Goal: Task Accomplishment & Management: Complete application form

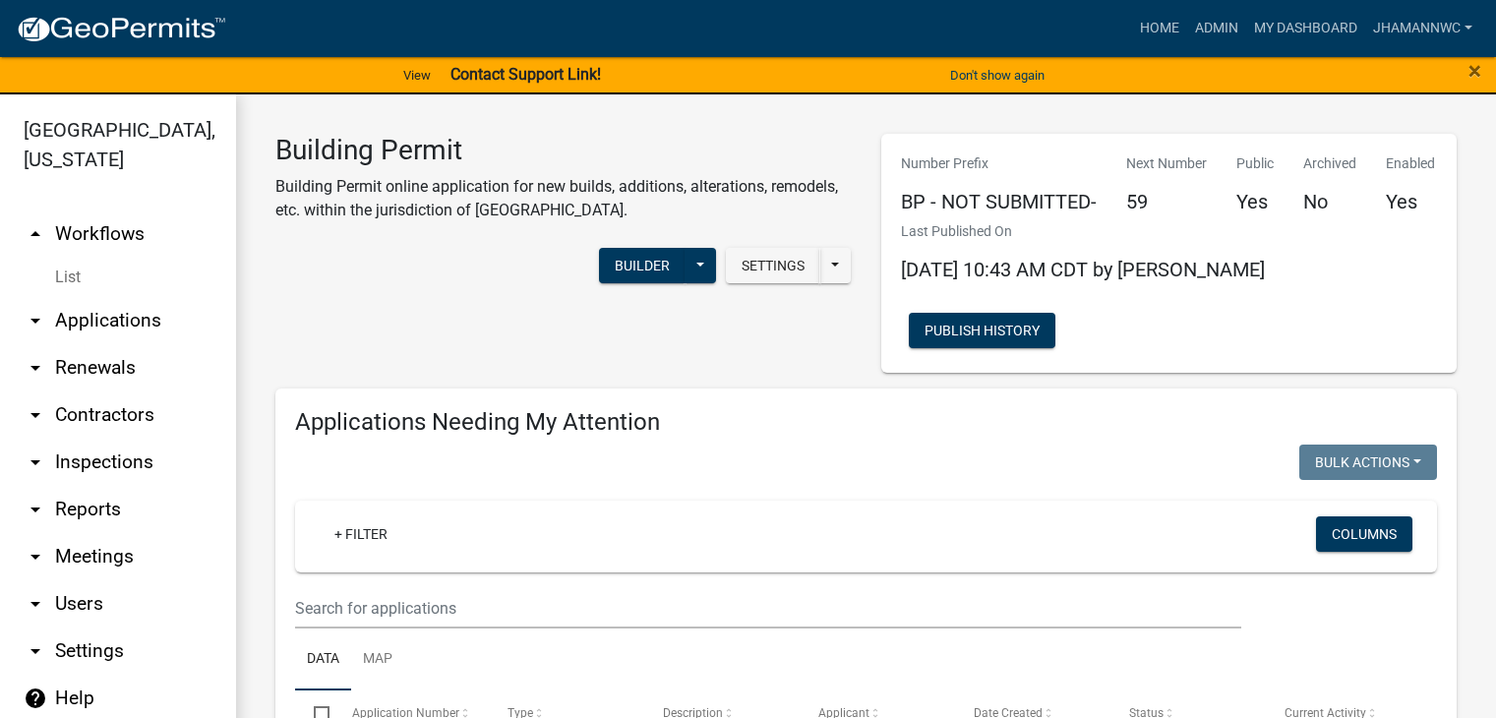
select select "3: 100"
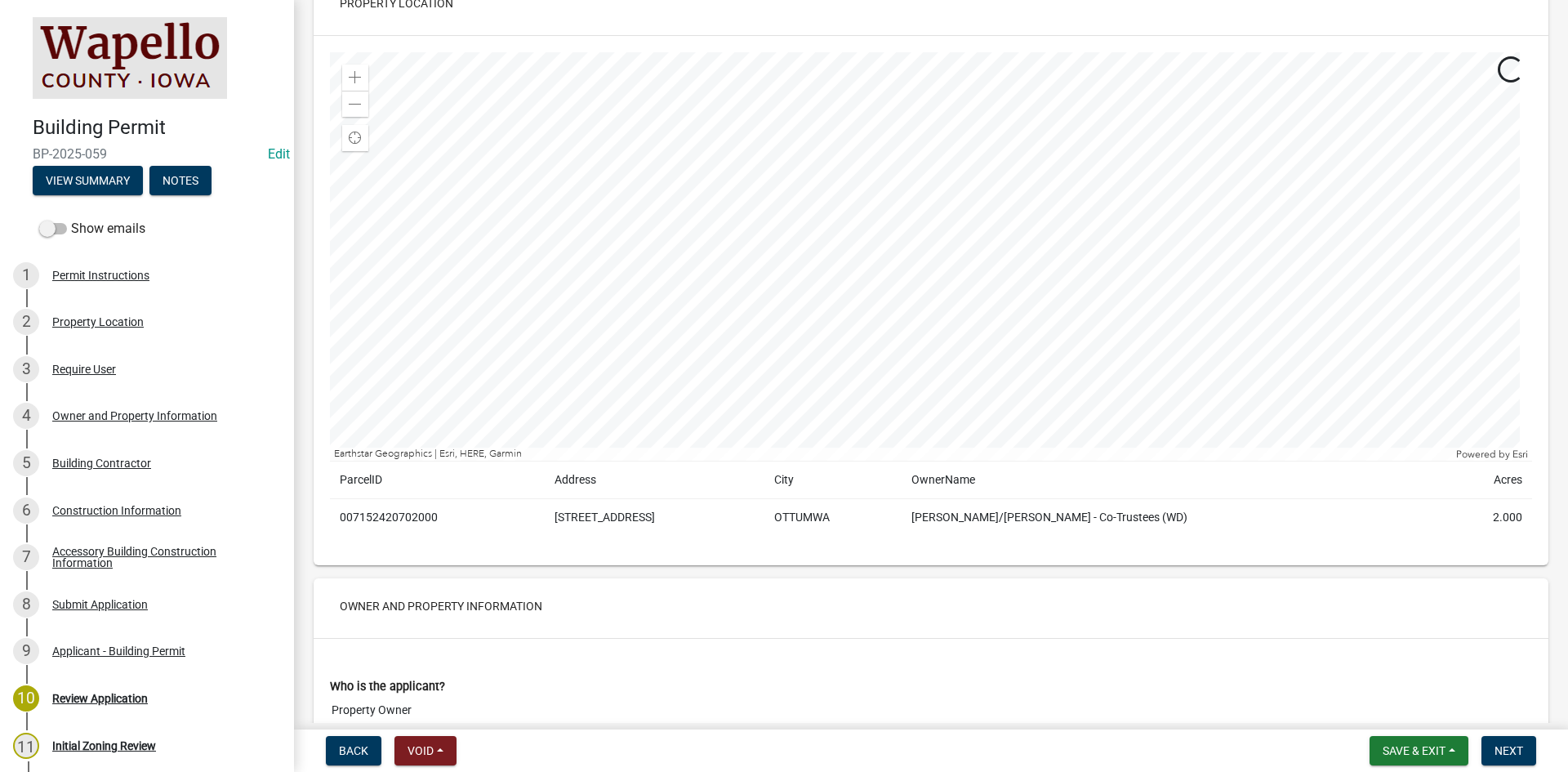
scroll to position [818, 0]
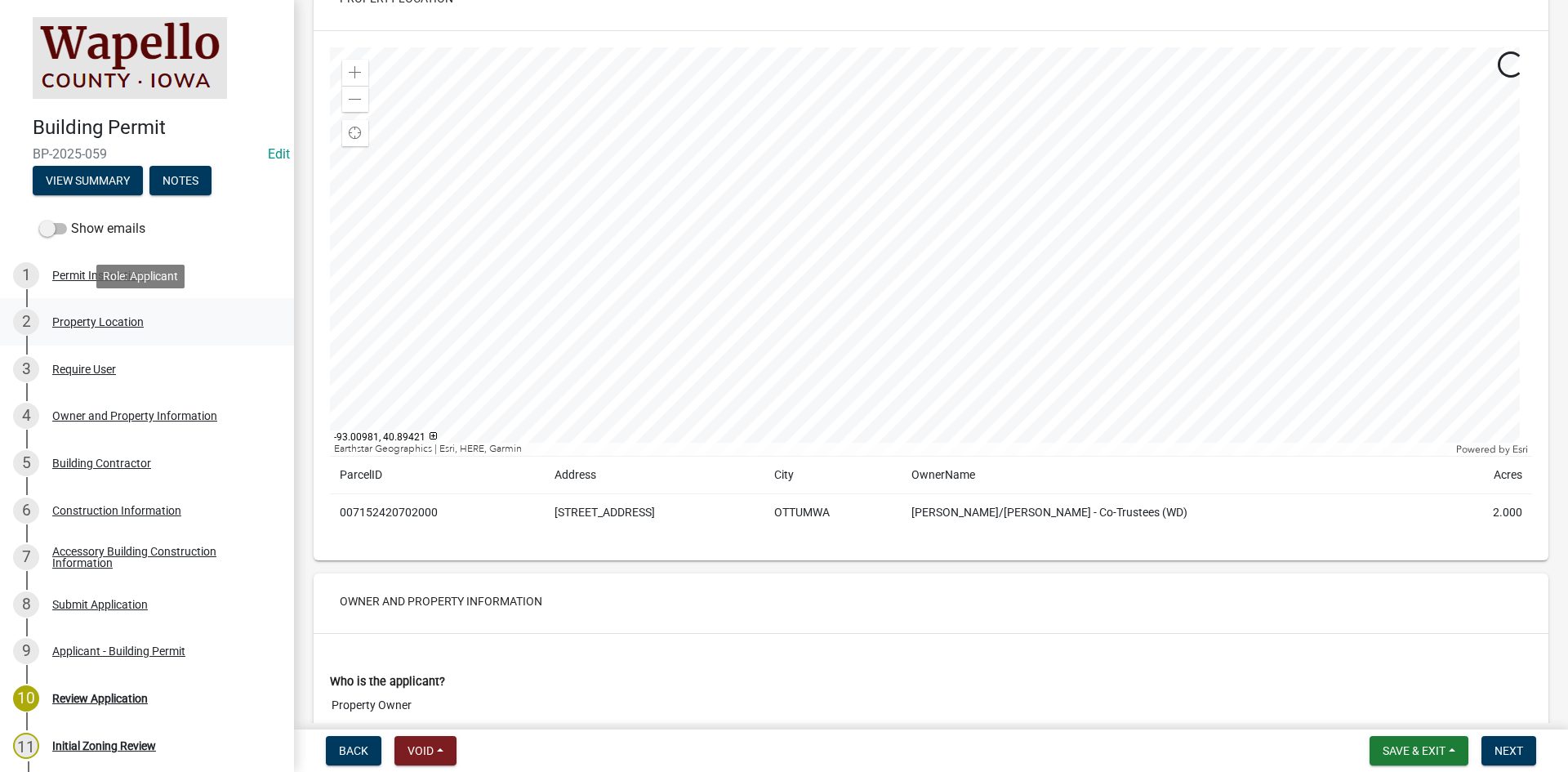
click at [116, 322] on div "Property Location" at bounding box center [98, 322] width 91 height 12
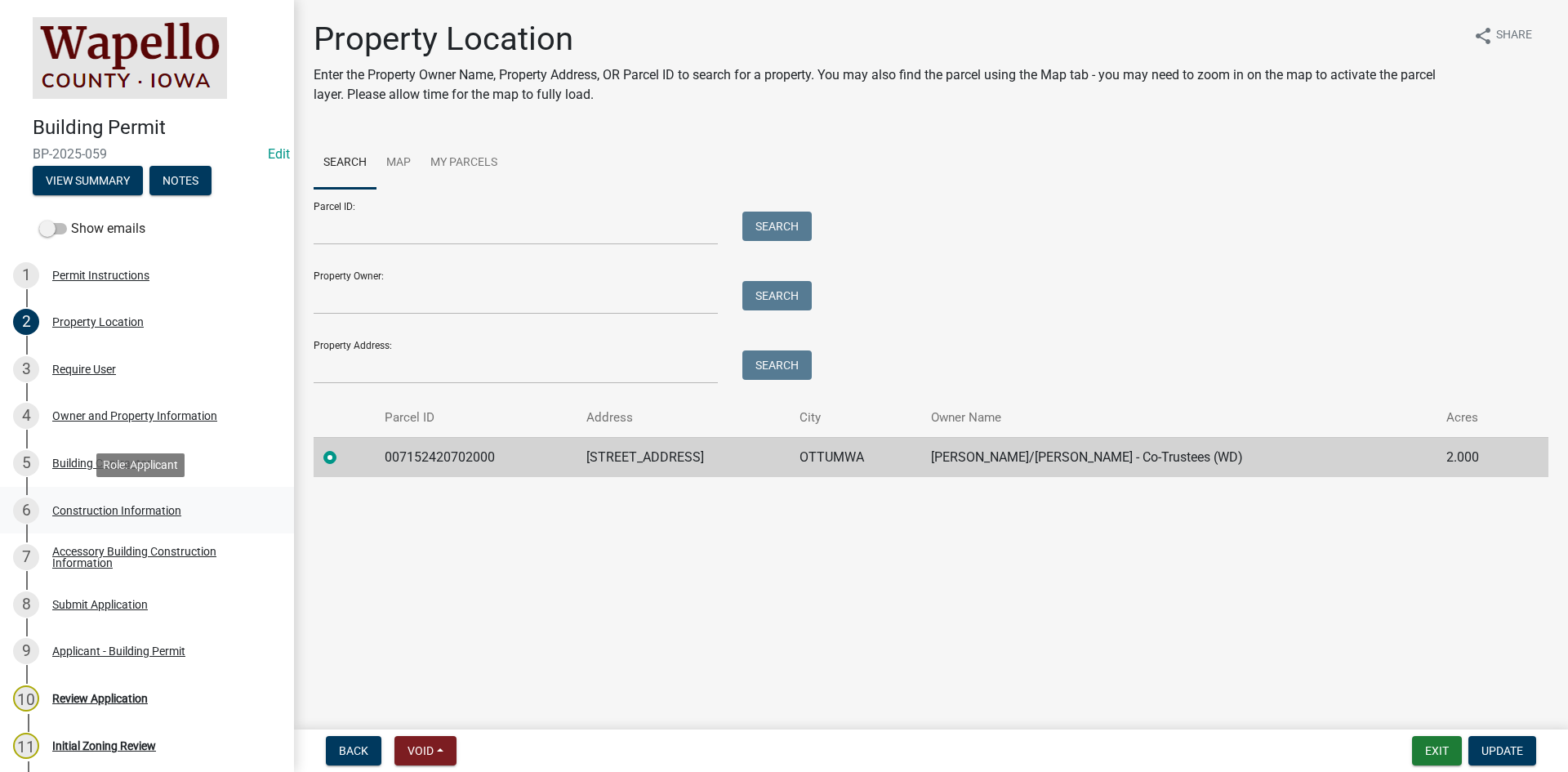
click at [105, 510] on div "Construction Information" at bounding box center [116, 511] width 129 height 12
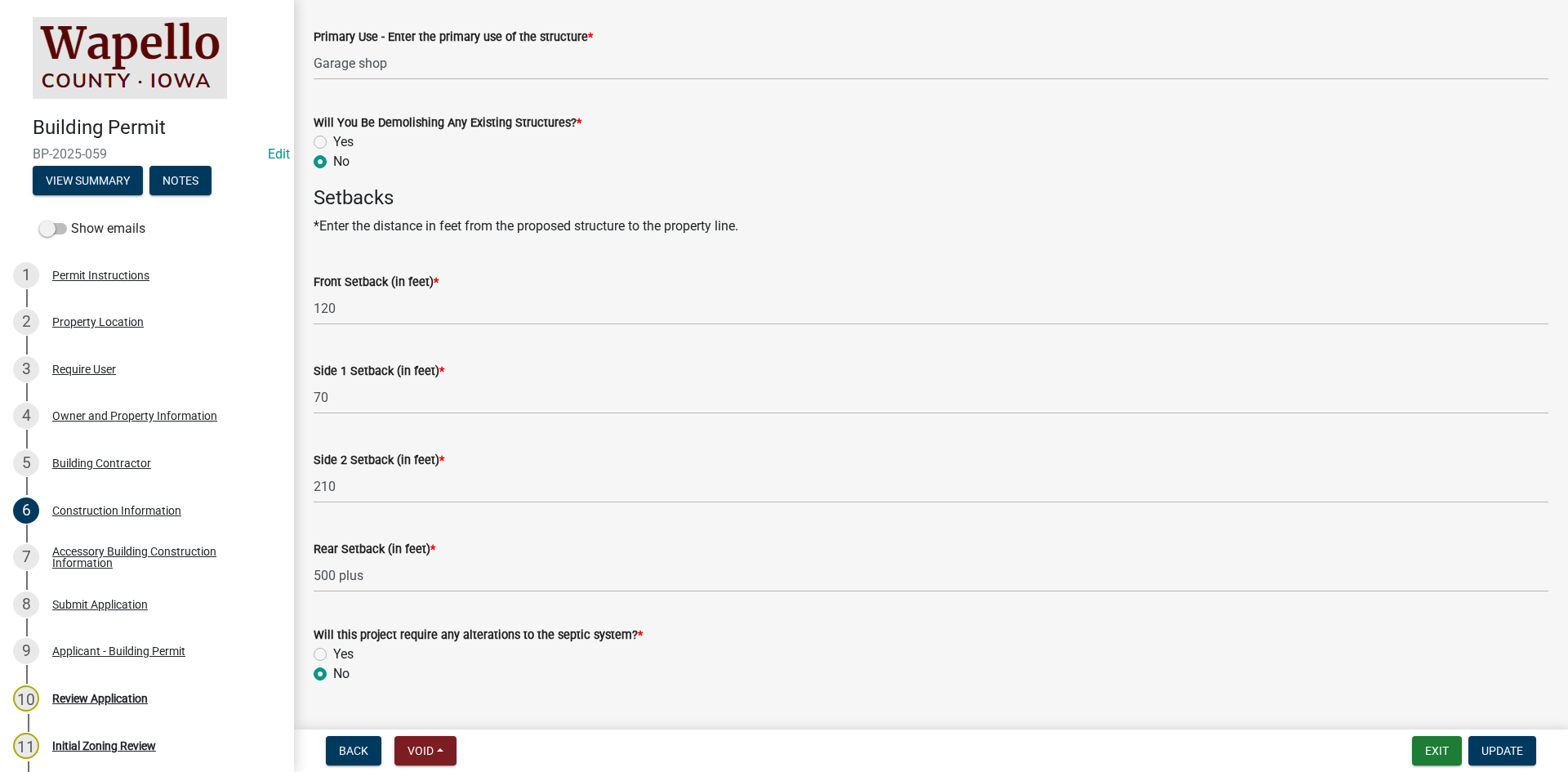
scroll to position [735, 0]
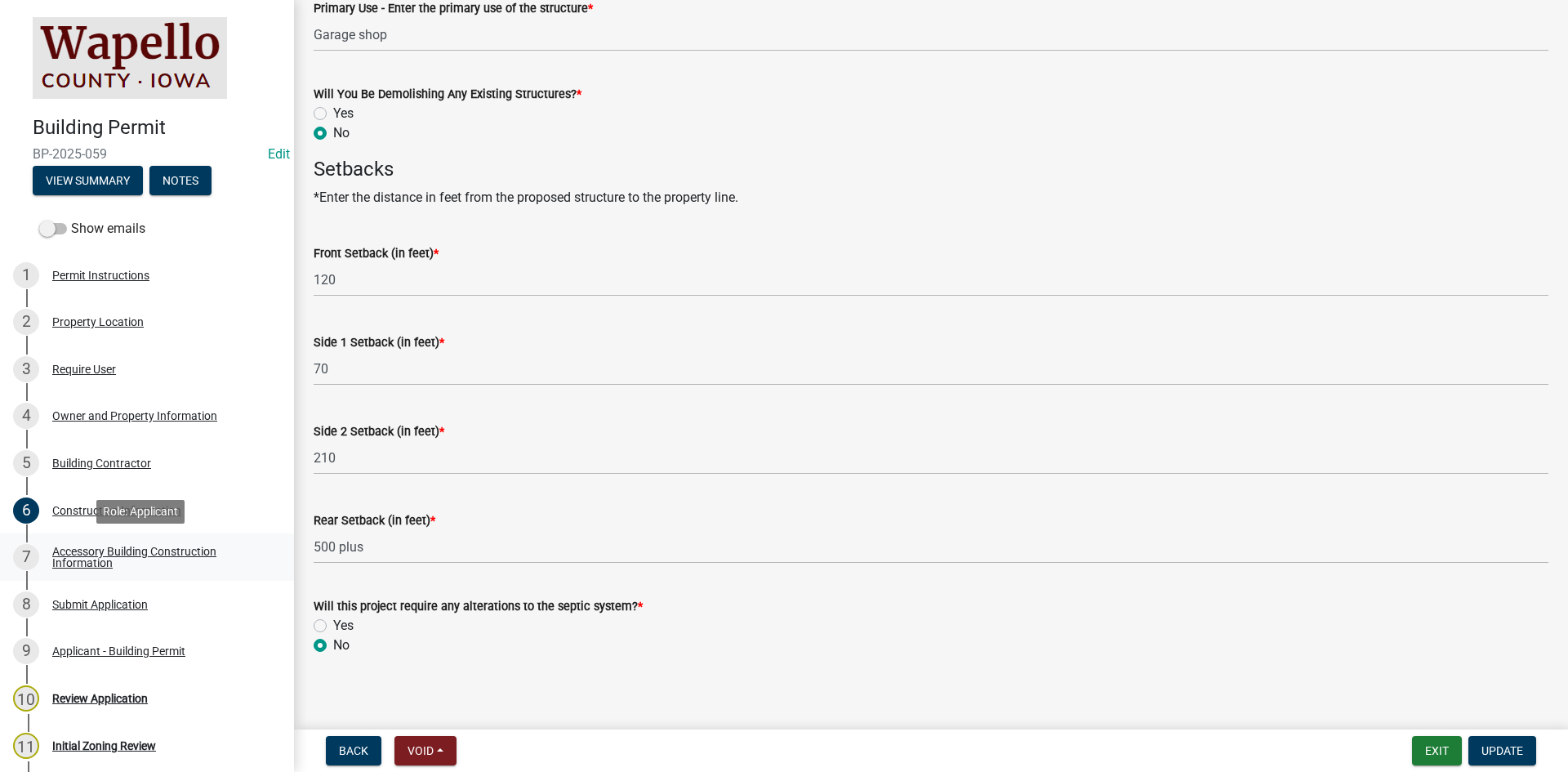
click at [110, 546] on div "Accessory Building Construction Information" at bounding box center [160, 558] width 216 height 23
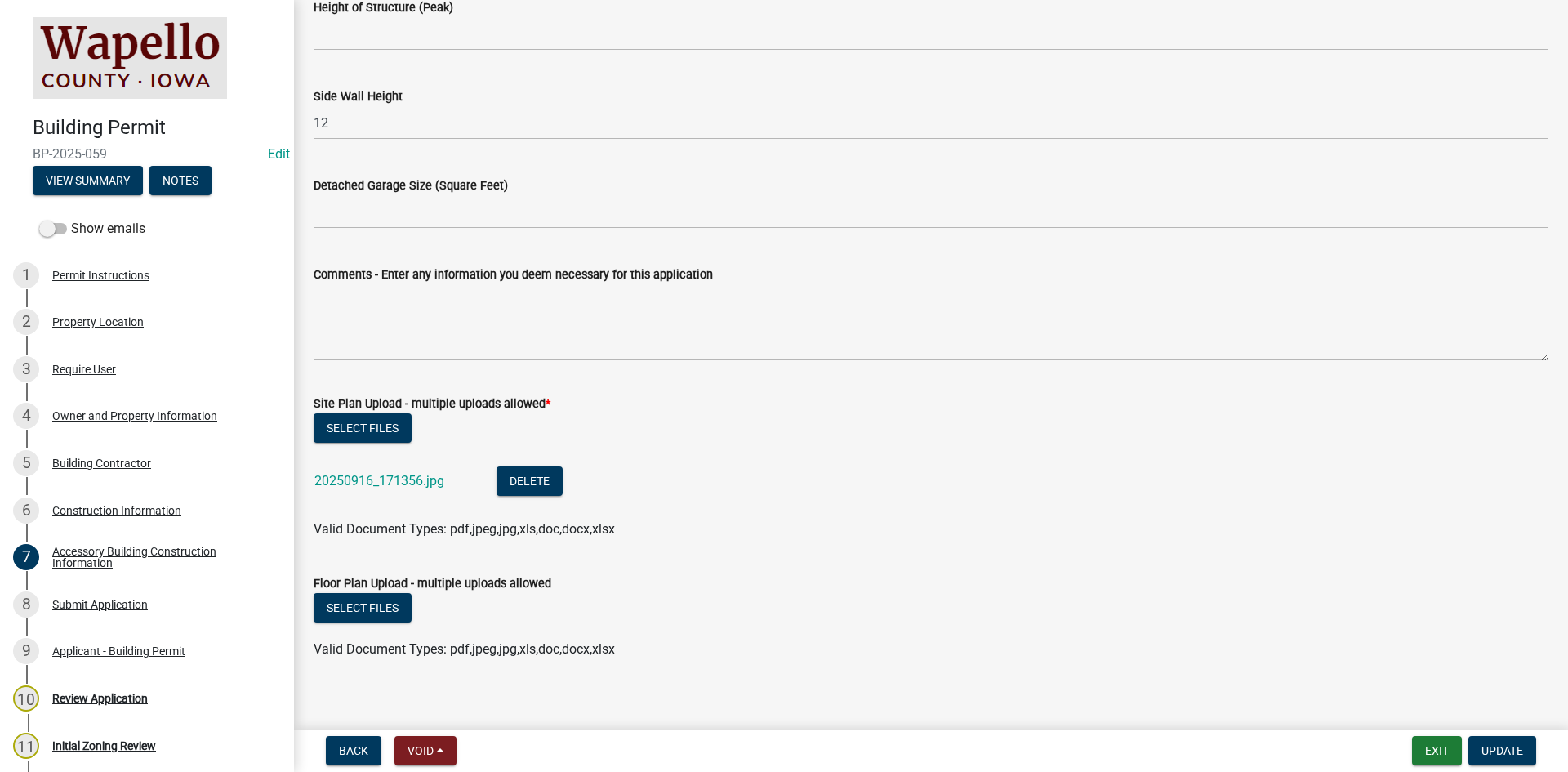
scroll to position [373, 0]
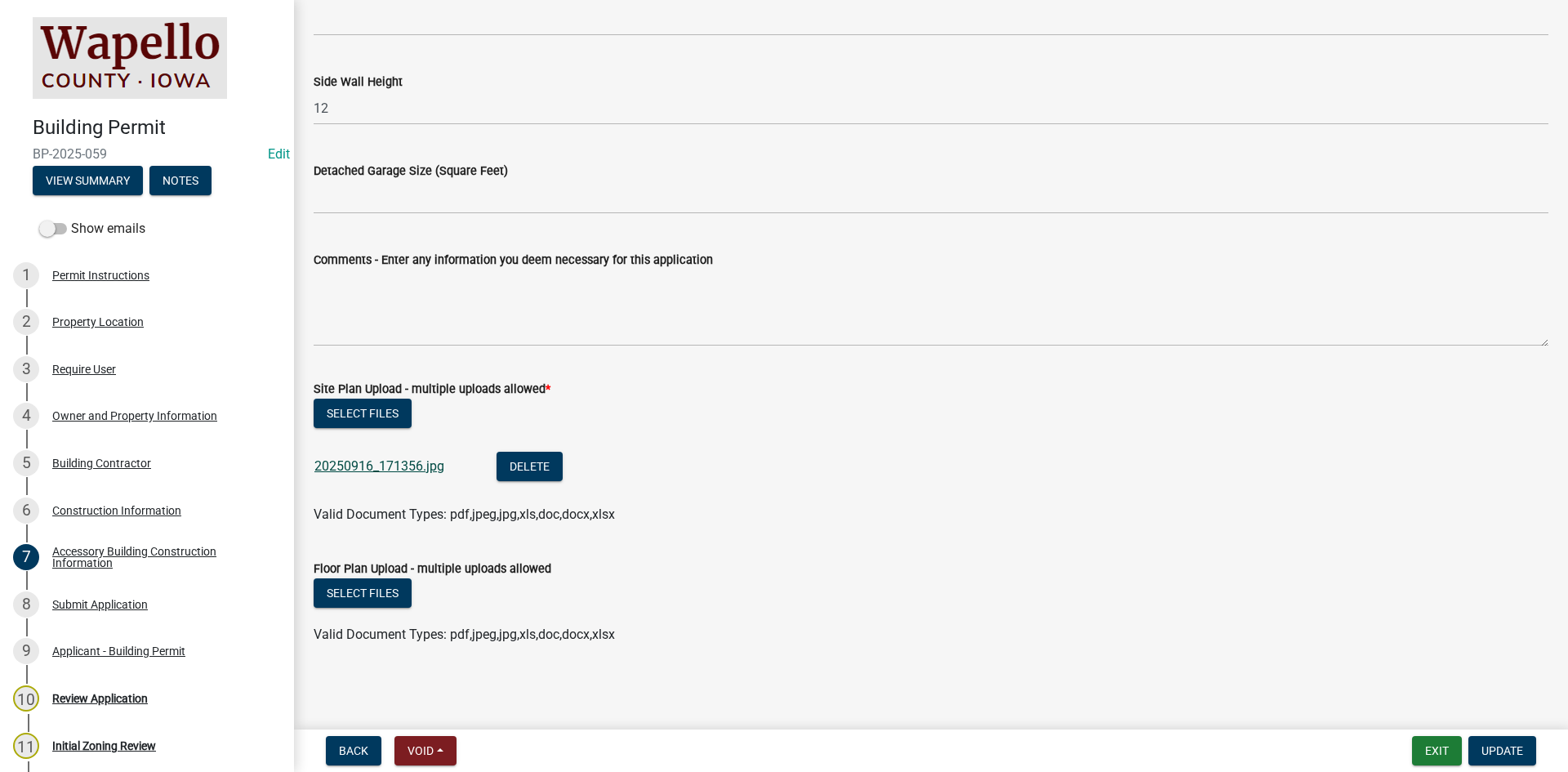
click at [394, 467] on link "20250916_171356.jpg" at bounding box center [380, 466] width 130 height 16
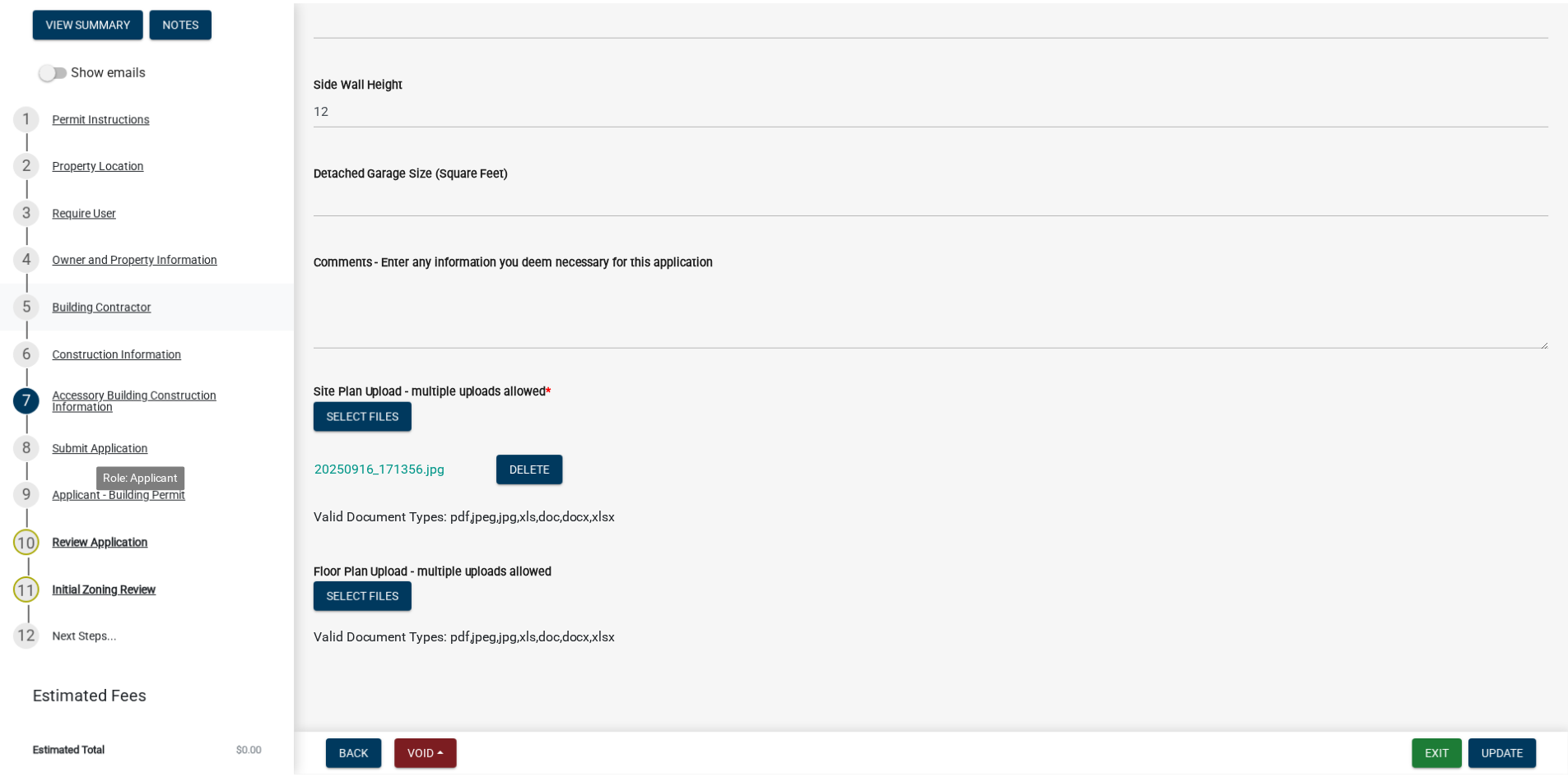
scroll to position [0, 0]
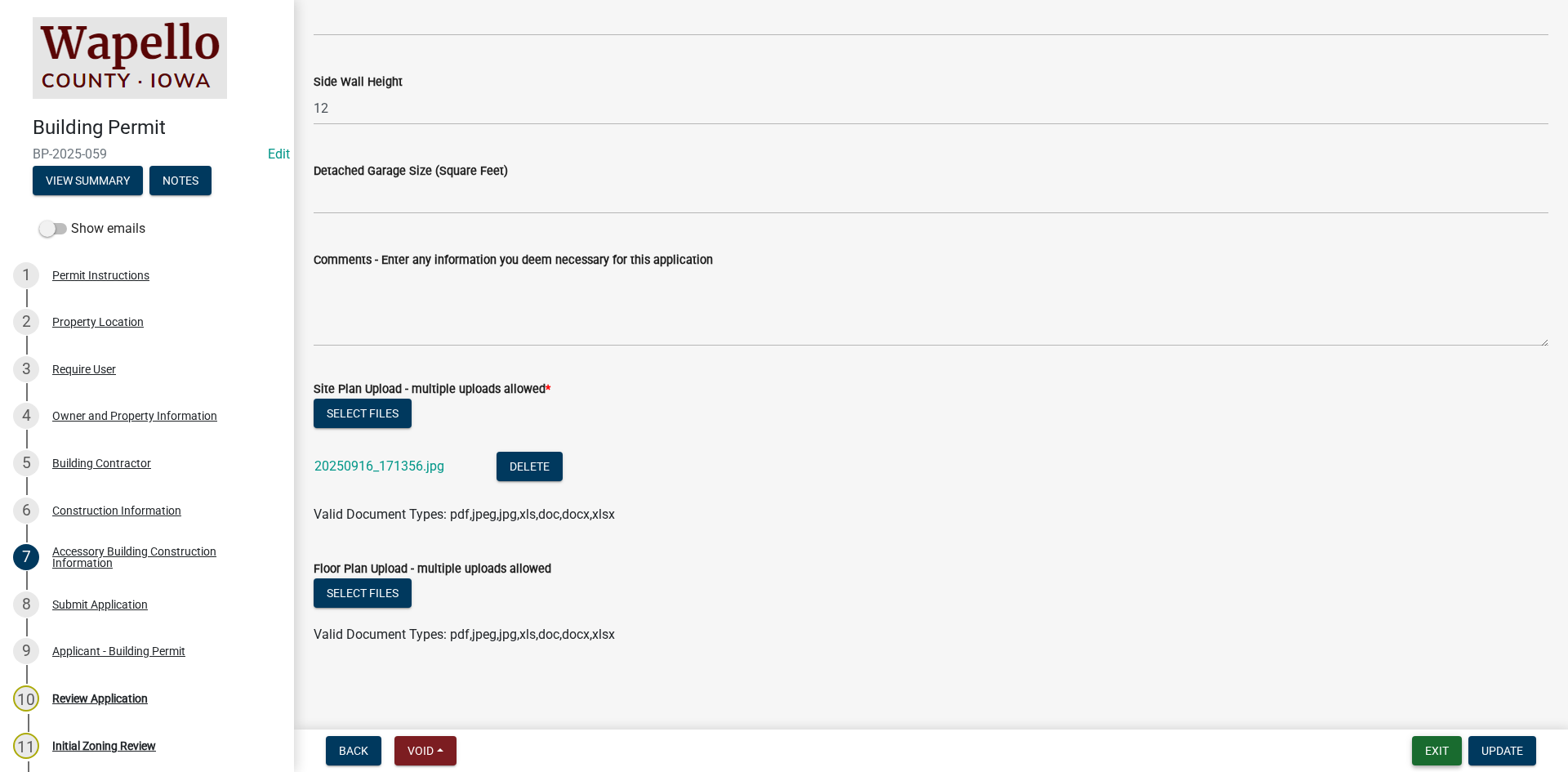
click at [1441, 760] on button "Exit" at bounding box center [1438, 750] width 50 height 29
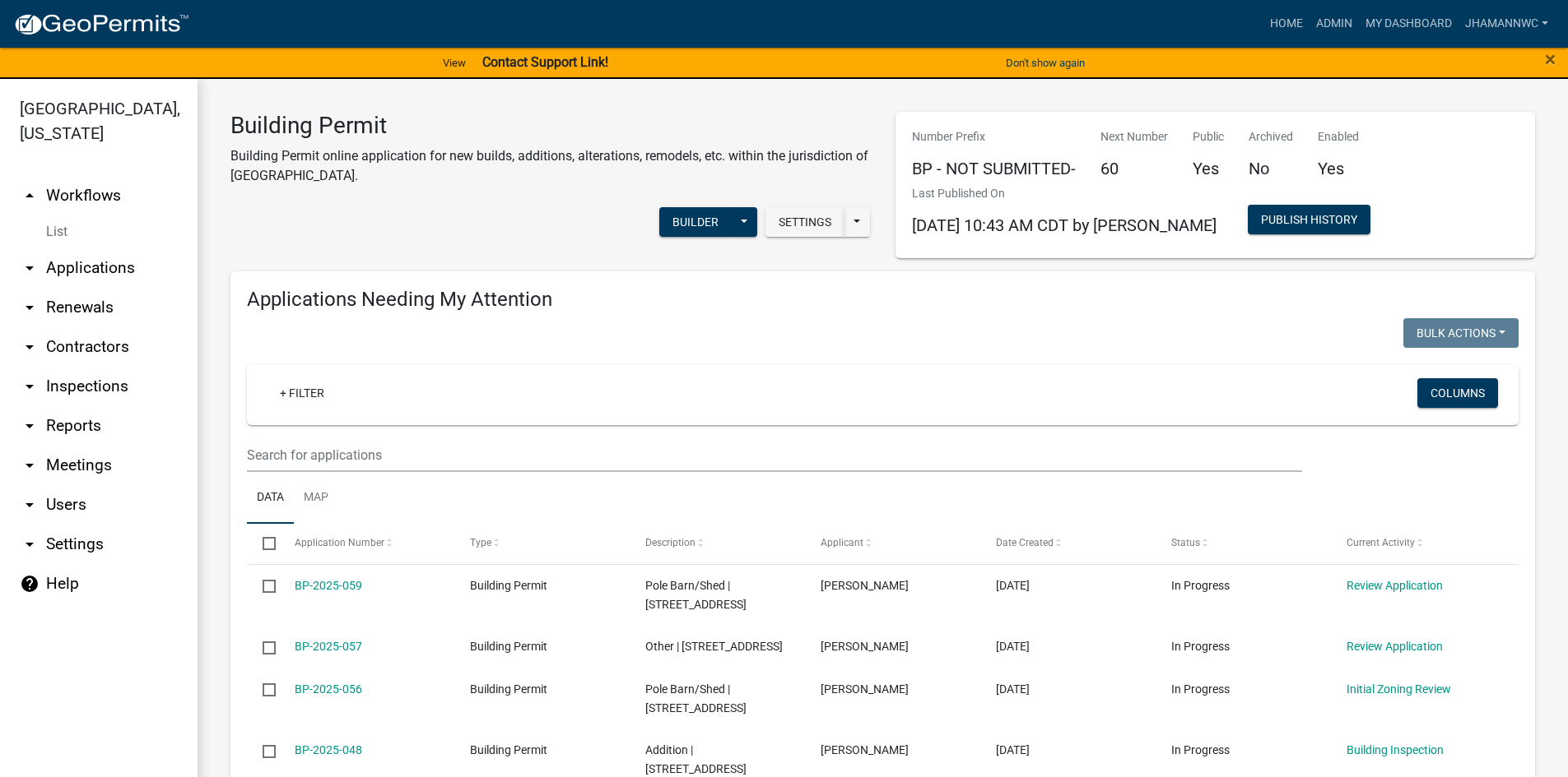
select select "3: 100"
